Goal: Task Accomplishment & Management: Manage account settings

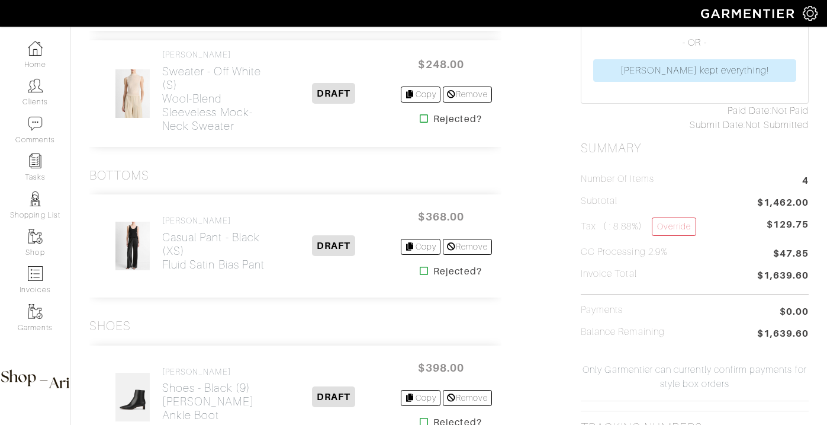
scroll to position [417, 0]
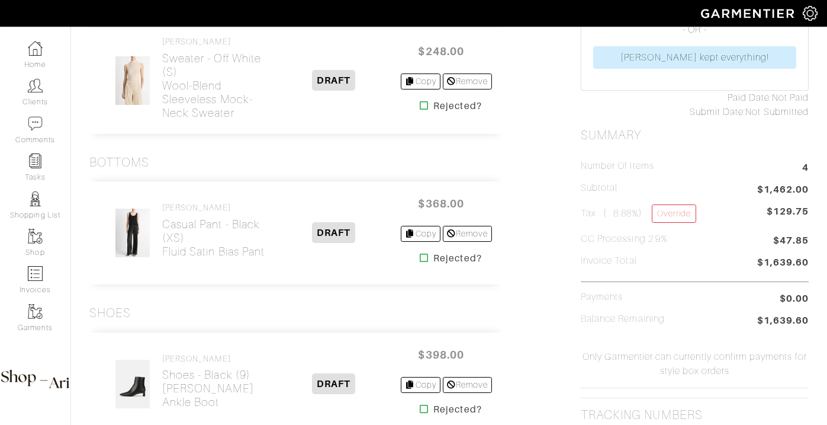
click at [420, 262] on icon at bounding box center [424, 257] width 9 height 9
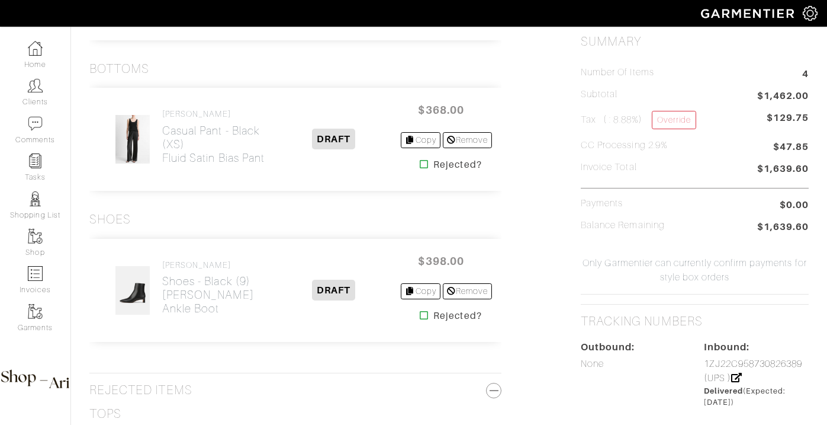
scroll to position [514, 0]
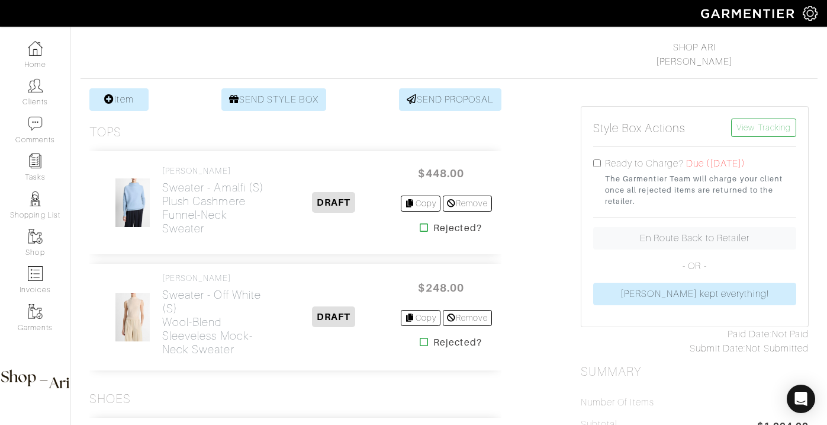
scroll to position [194, 0]
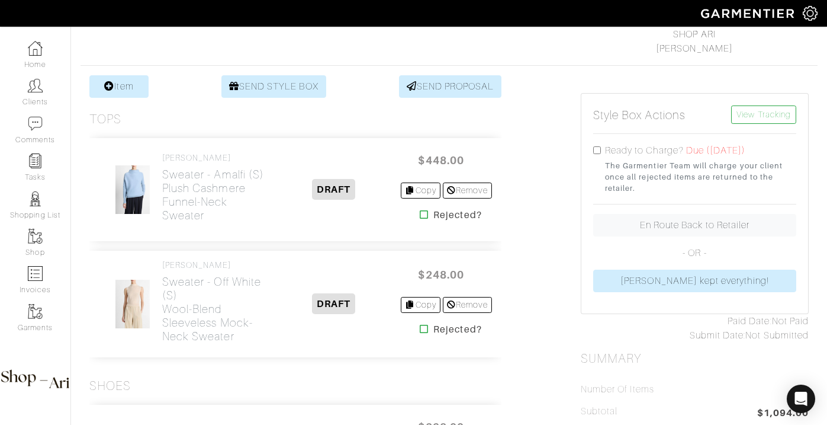
click at [598, 149] on input "checkbox" at bounding box center [597, 150] width 8 height 8
checkbox input "true"
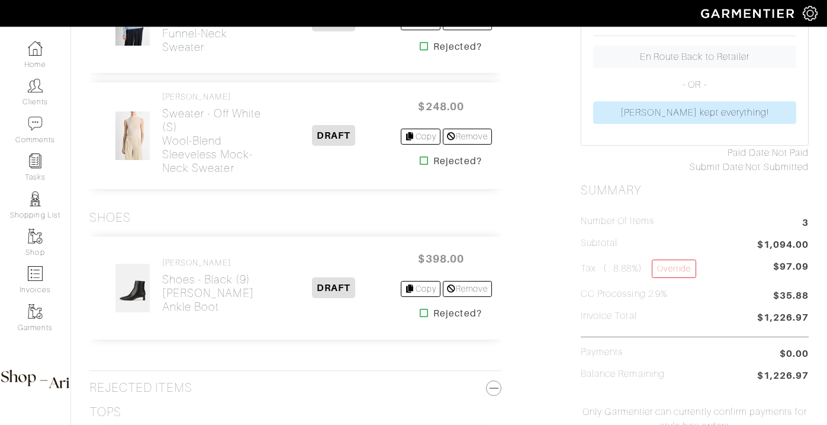
scroll to position [0, 0]
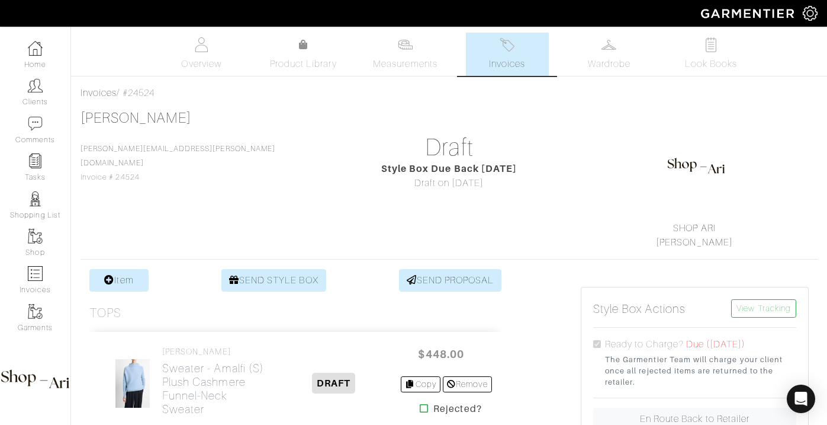
click at [488, 52] on link "Invoices" at bounding box center [507, 54] width 83 height 43
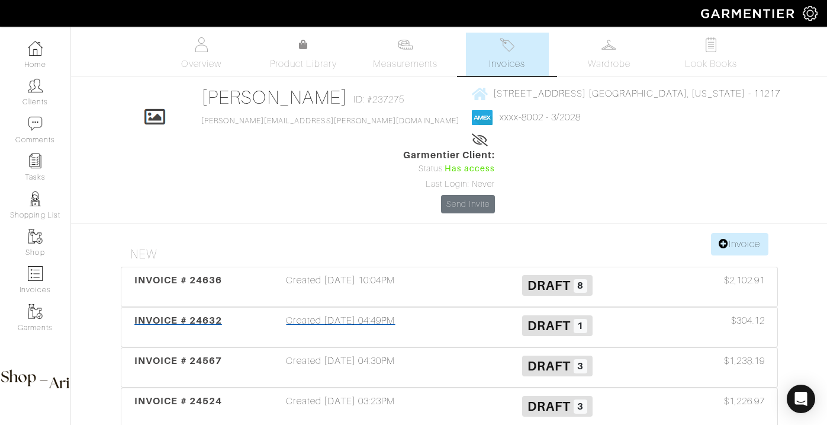
scroll to position [4, 0]
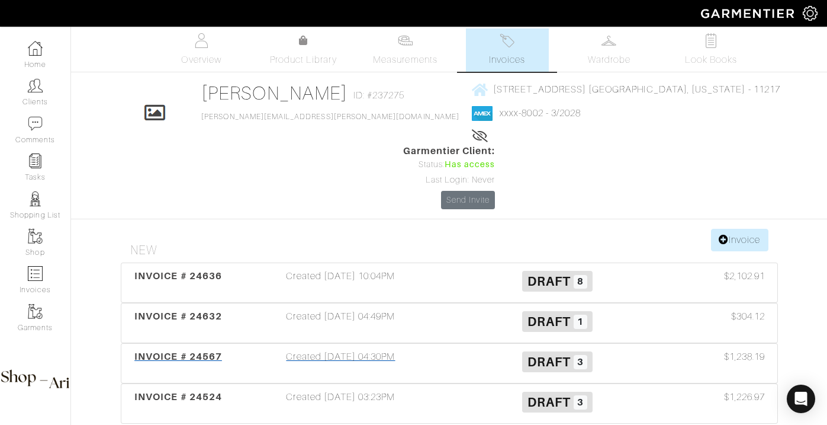
click at [322, 349] on div "Created 09/15/25 04:30PM" at bounding box center [341, 362] width 217 height 27
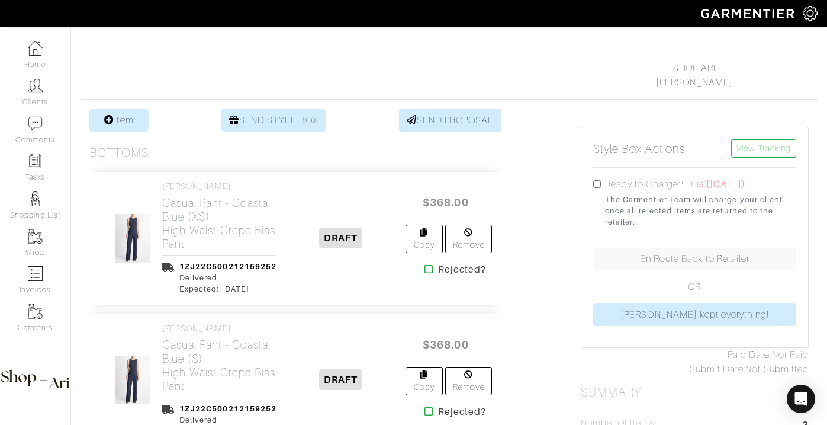
scroll to position [203, 0]
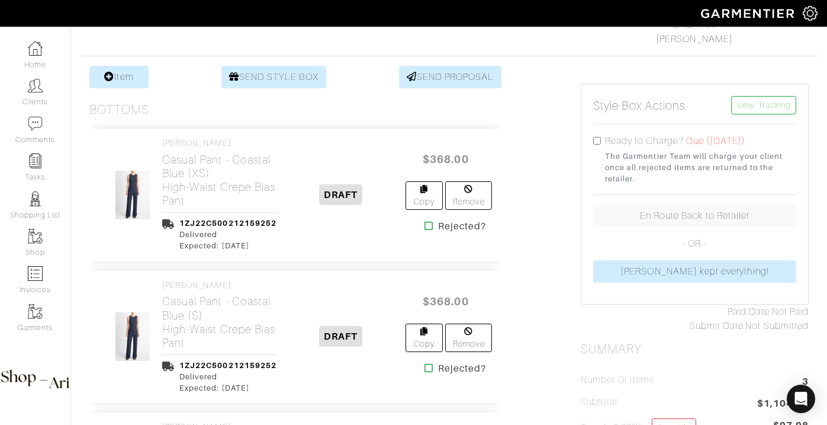
click at [426, 225] on icon at bounding box center [429, 225] width 9 height 9
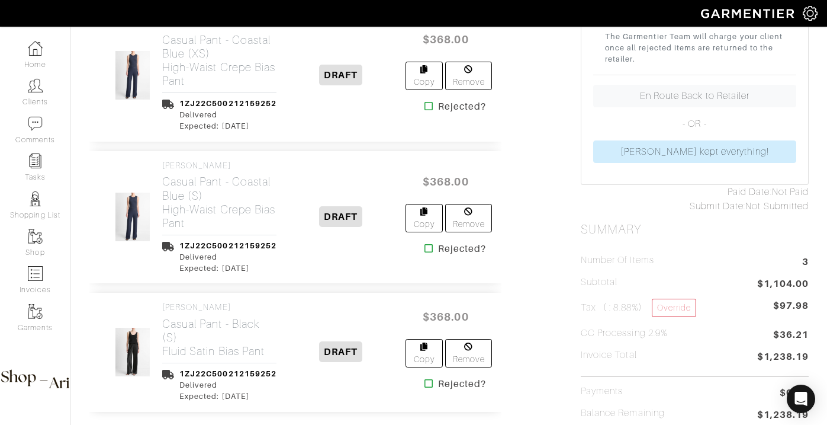
scroll to position [328, 0]
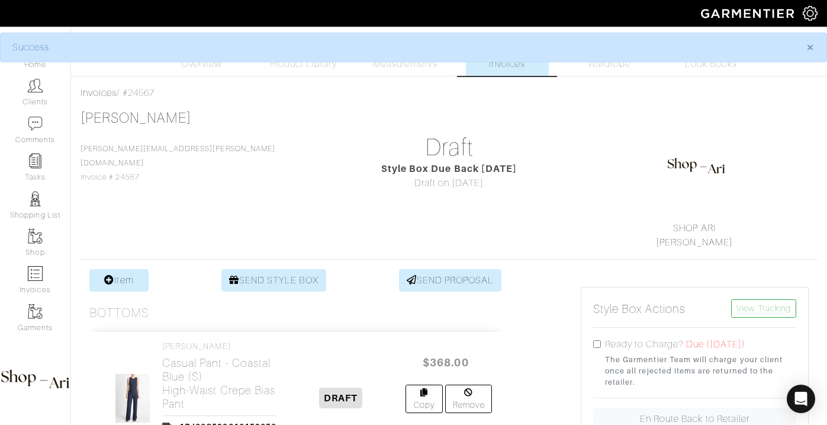
scroll to position [211, 0]
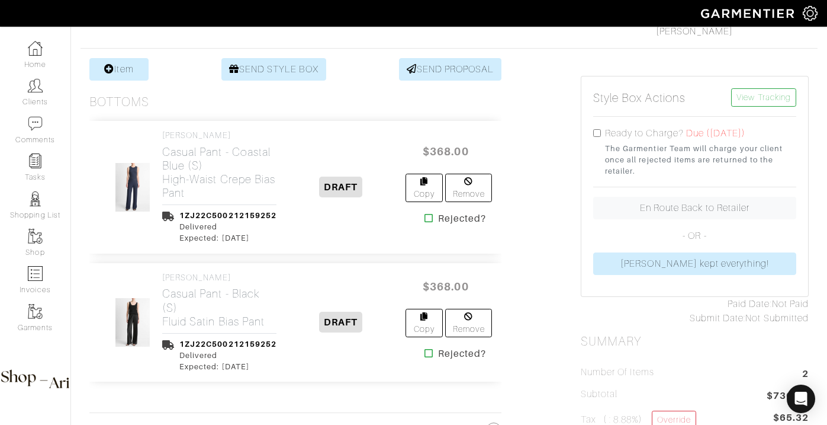
click at [599, 134] on input "checkbox" at bounding box center [597, 133] width 8 height 8
checkbox input "true"
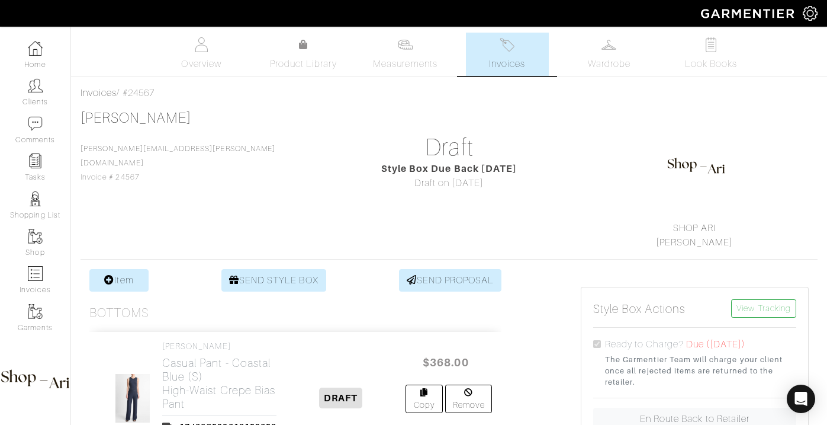
click at [478, 68] on link "Invoices" at bounding box center [507, 54] width 83 height 43
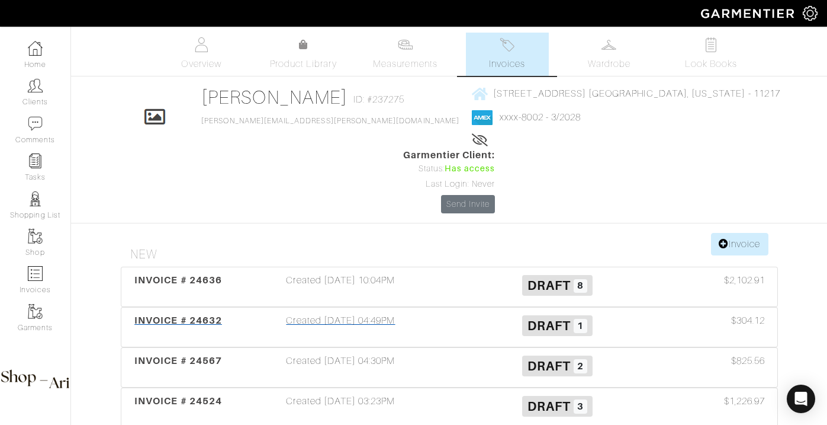
click at [359, 313] on div "Created 09/21/25 04:49PM" at bounding box center [341, 326] width 217 height 27
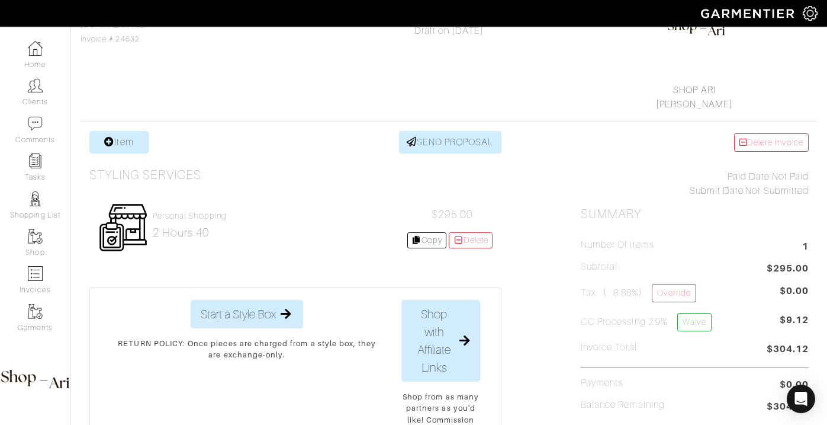
scroll to position [165, 0]
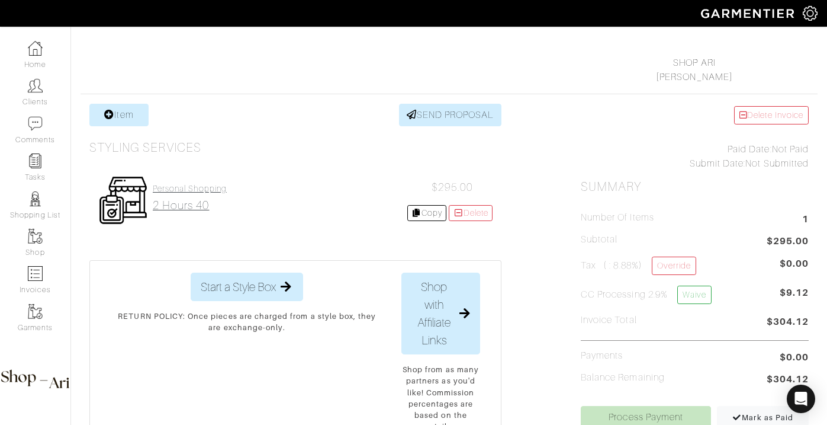
click at [205, 198] on link "Personal Shopping 2 hours 40" at bounding box center [190, 198] width 74 height 28
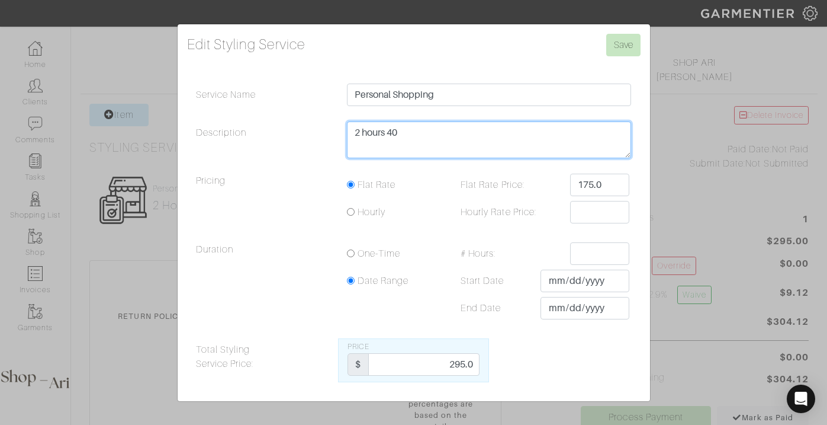
click at [397, 158] on textarea "2 hours 40" at bounding box center [489, 139] width 285 height 37
type textarea "3 hours"
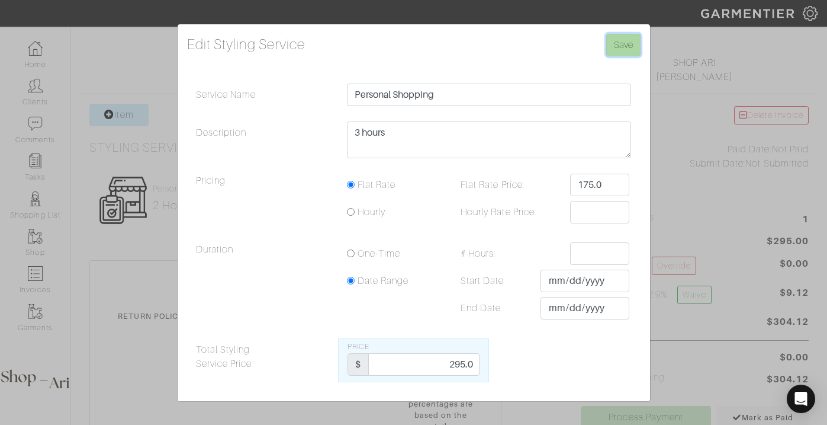
click at [616, 36] on input "Save" at bounding box center [623, 45] width 34 height 23
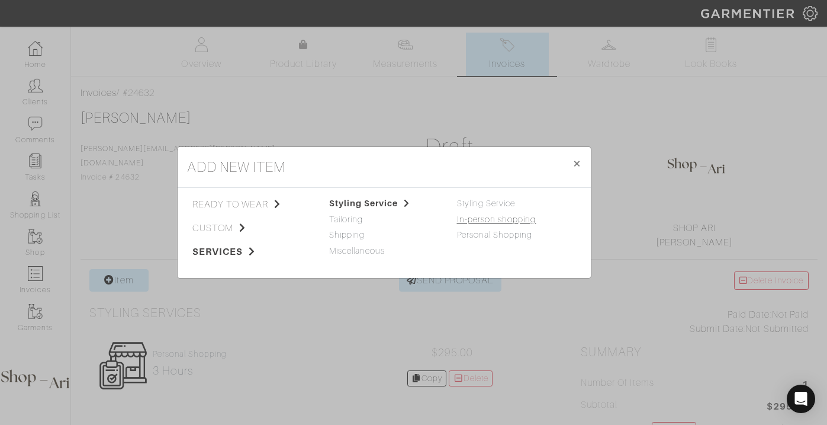
click at [484, 218] on link "In-person shopping" at bounding box center [496, 218] width 79 height 9
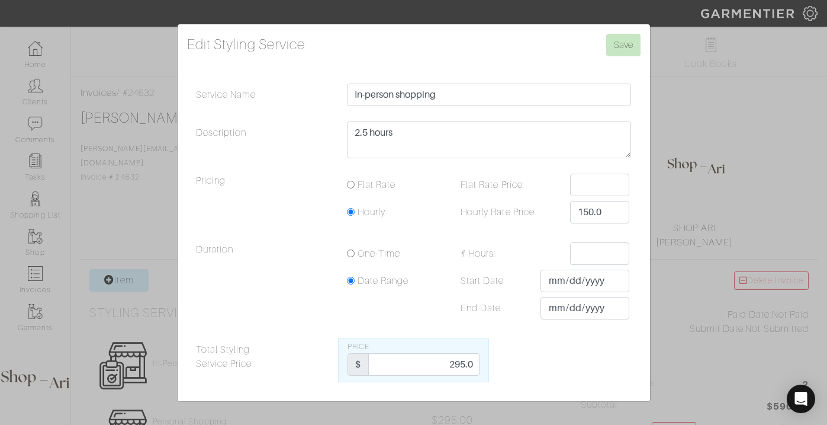
scroll to position [53, 0]
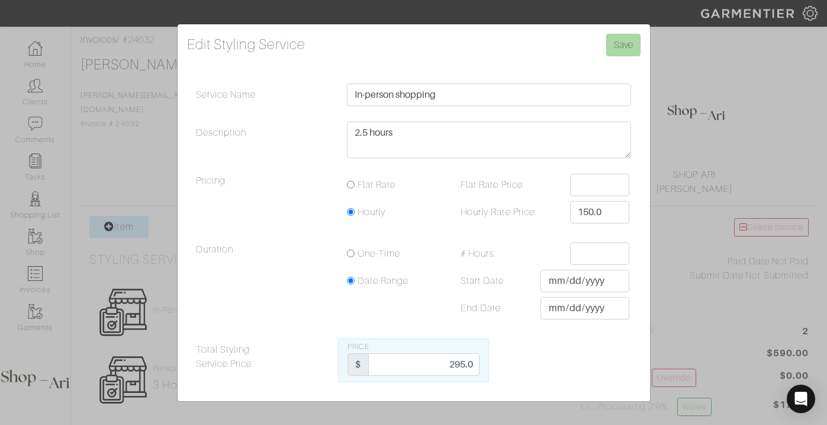
type textarea "2.5 hours"
click at [615, 39] on input "Save" at bounding box center [623, 45] width 34 height 23
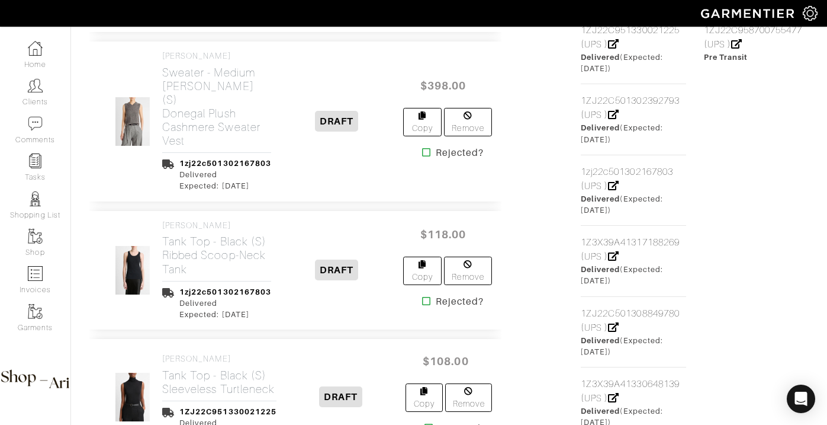
scroll to position [882, 0]
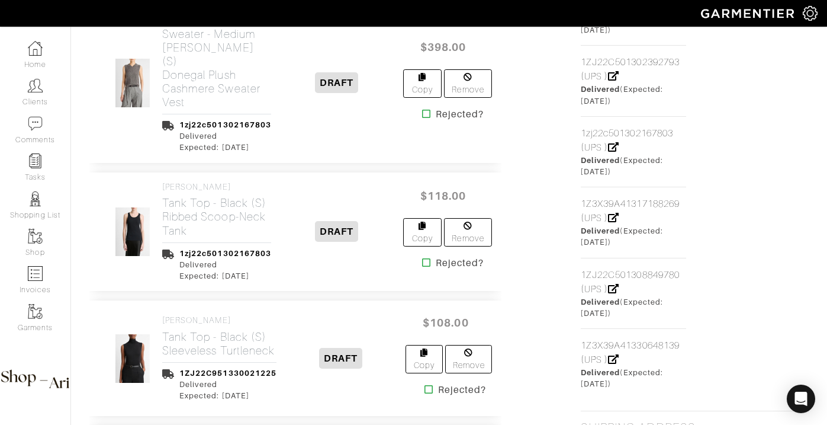
click at [427, 262] on icon at bounding box center [426, 262] width 9 height 9
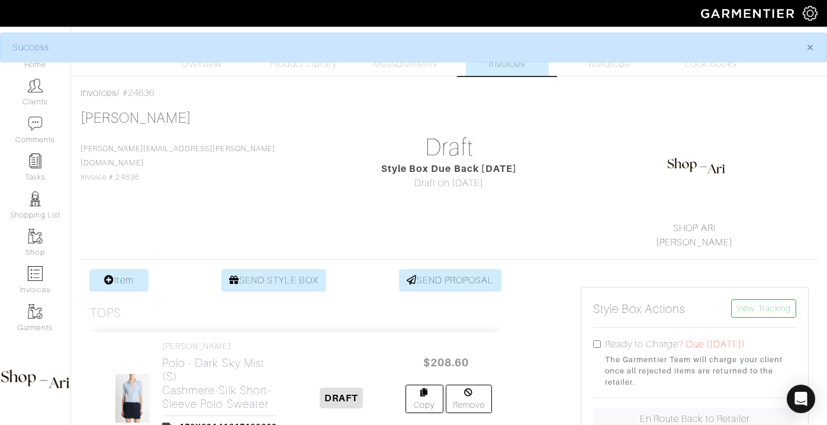
scroll to position [989, 0]
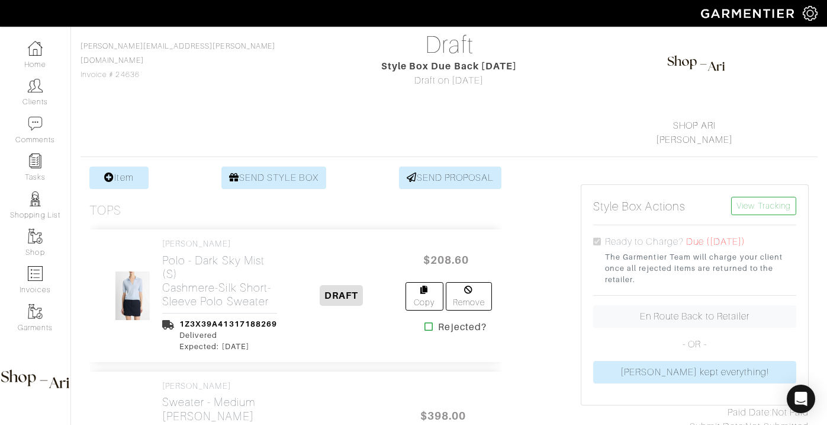
scroll to position [131, 0]
